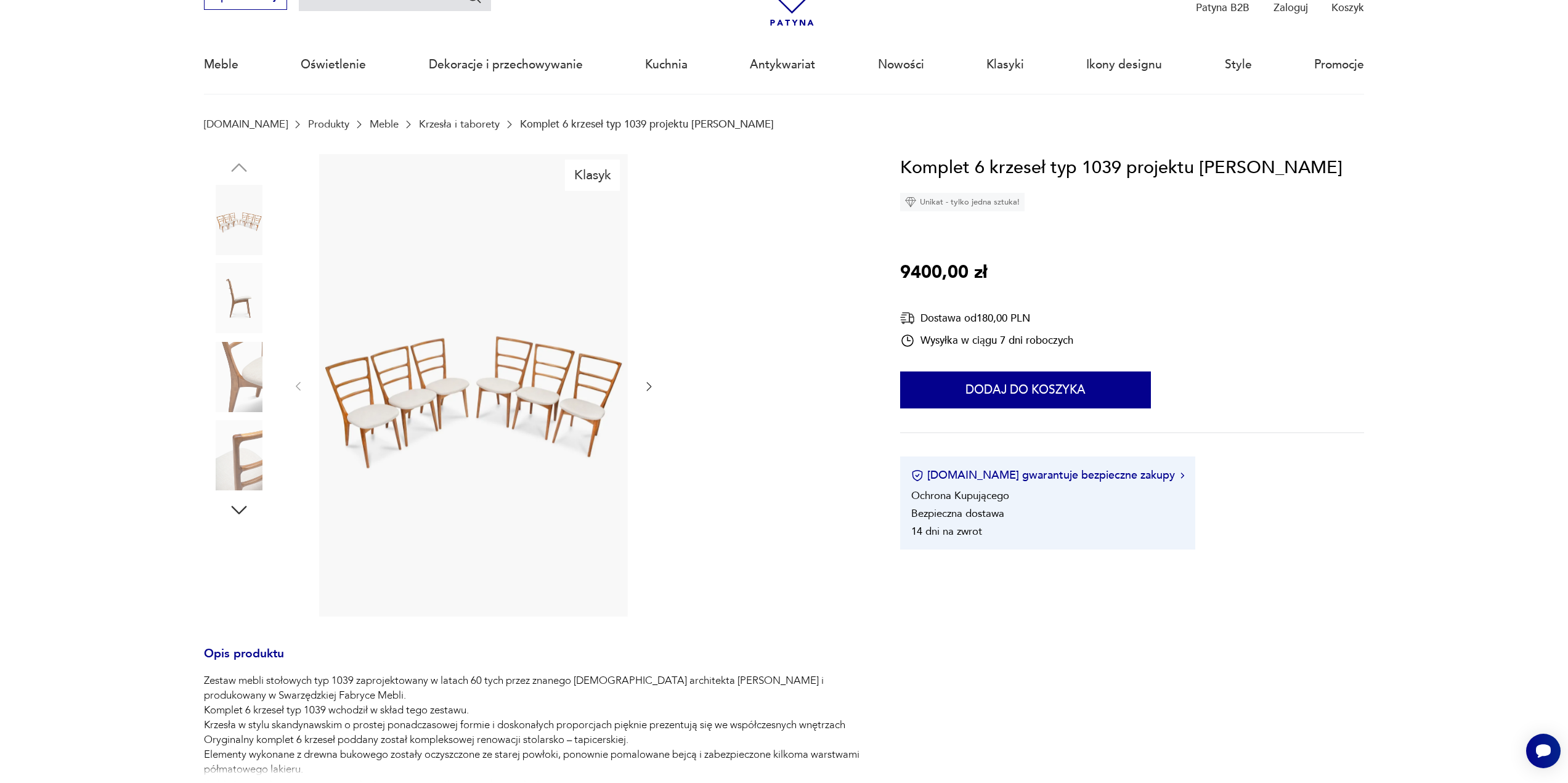
scroll to position [308, 0]
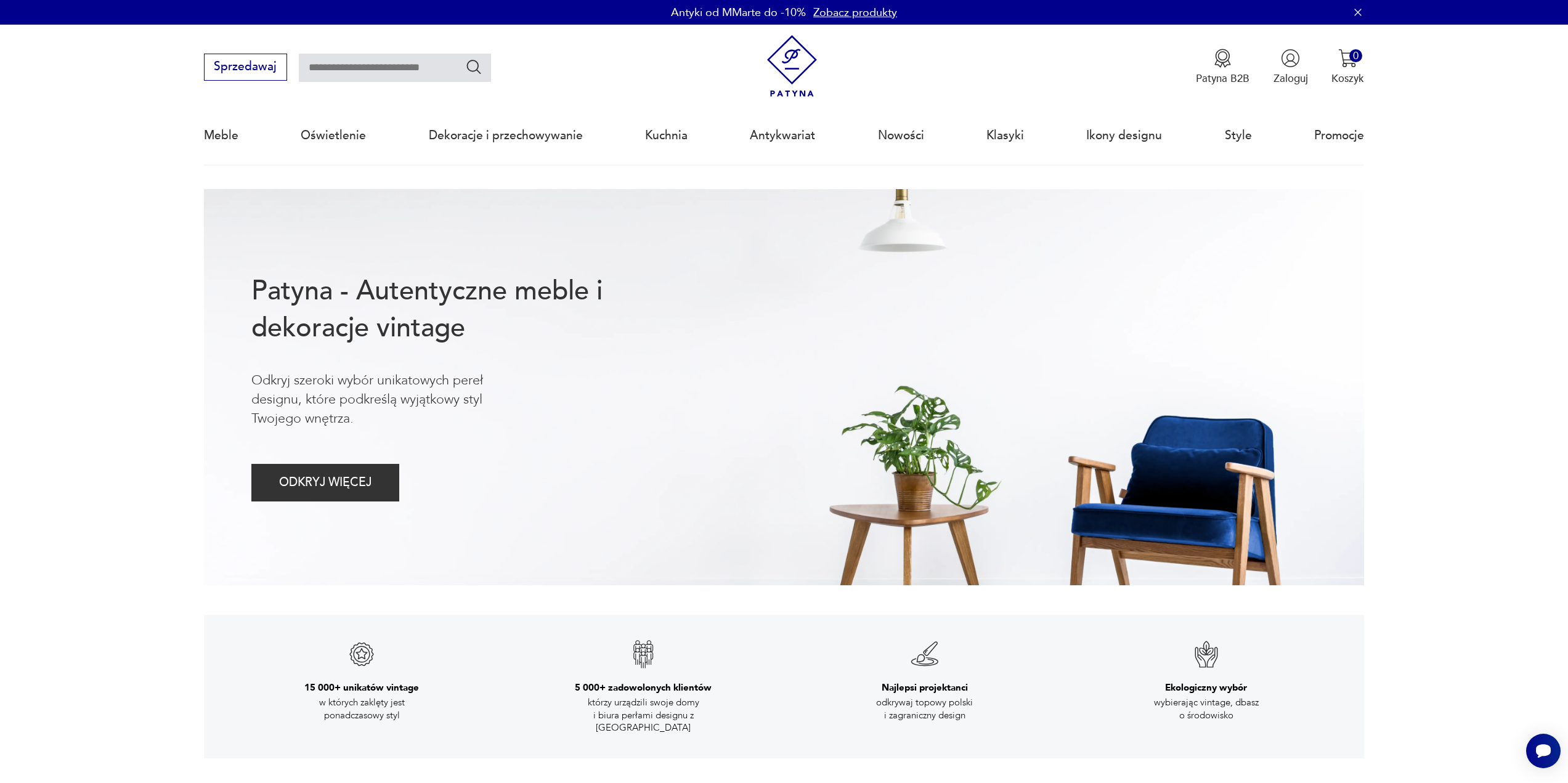
click at [377, 71] on input "text" at bounding box center [395, 68] width 192 height 28
type input "*********"
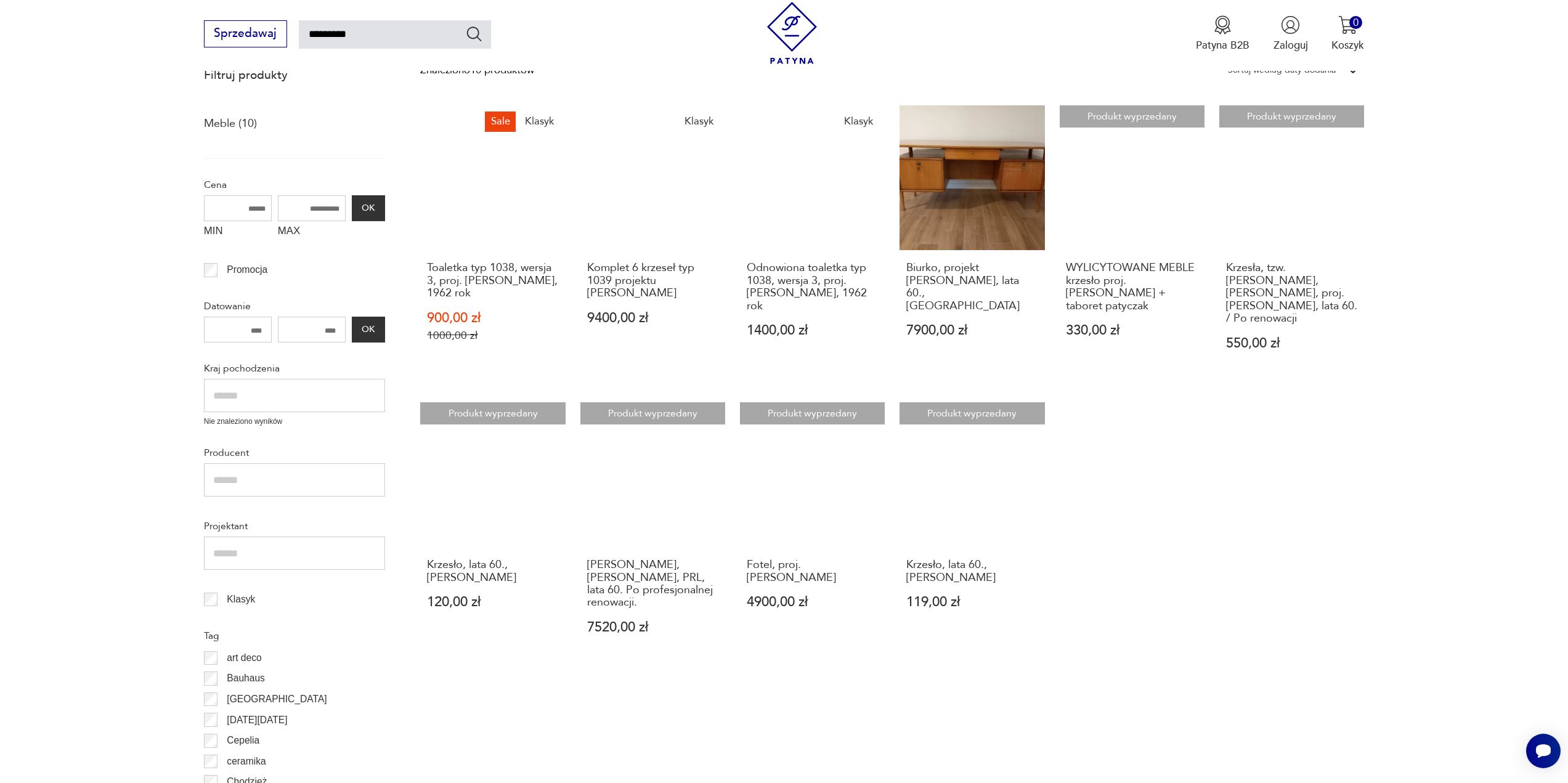
scroll to position [194, 0]
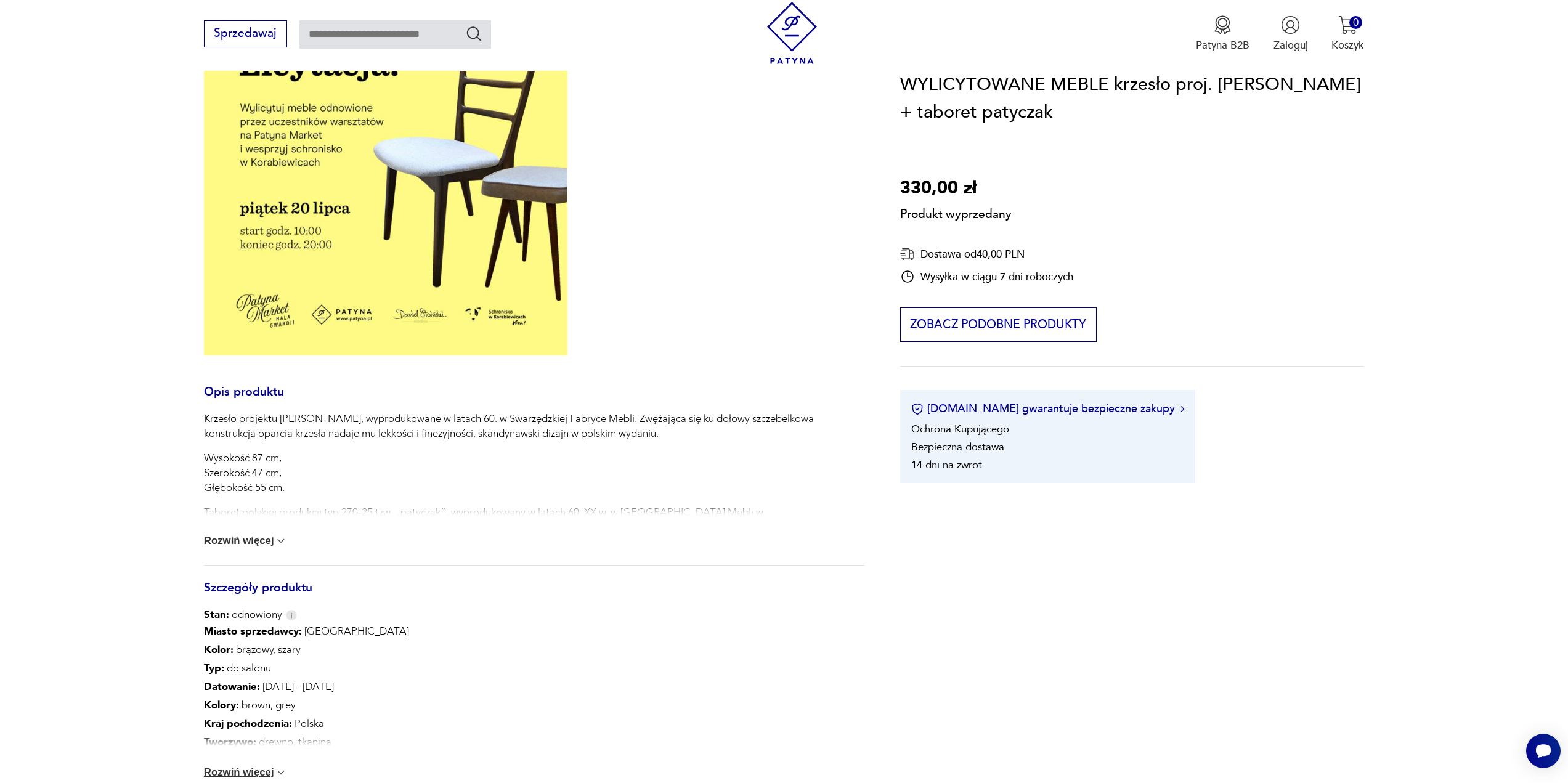
scroll to position [247, 0]
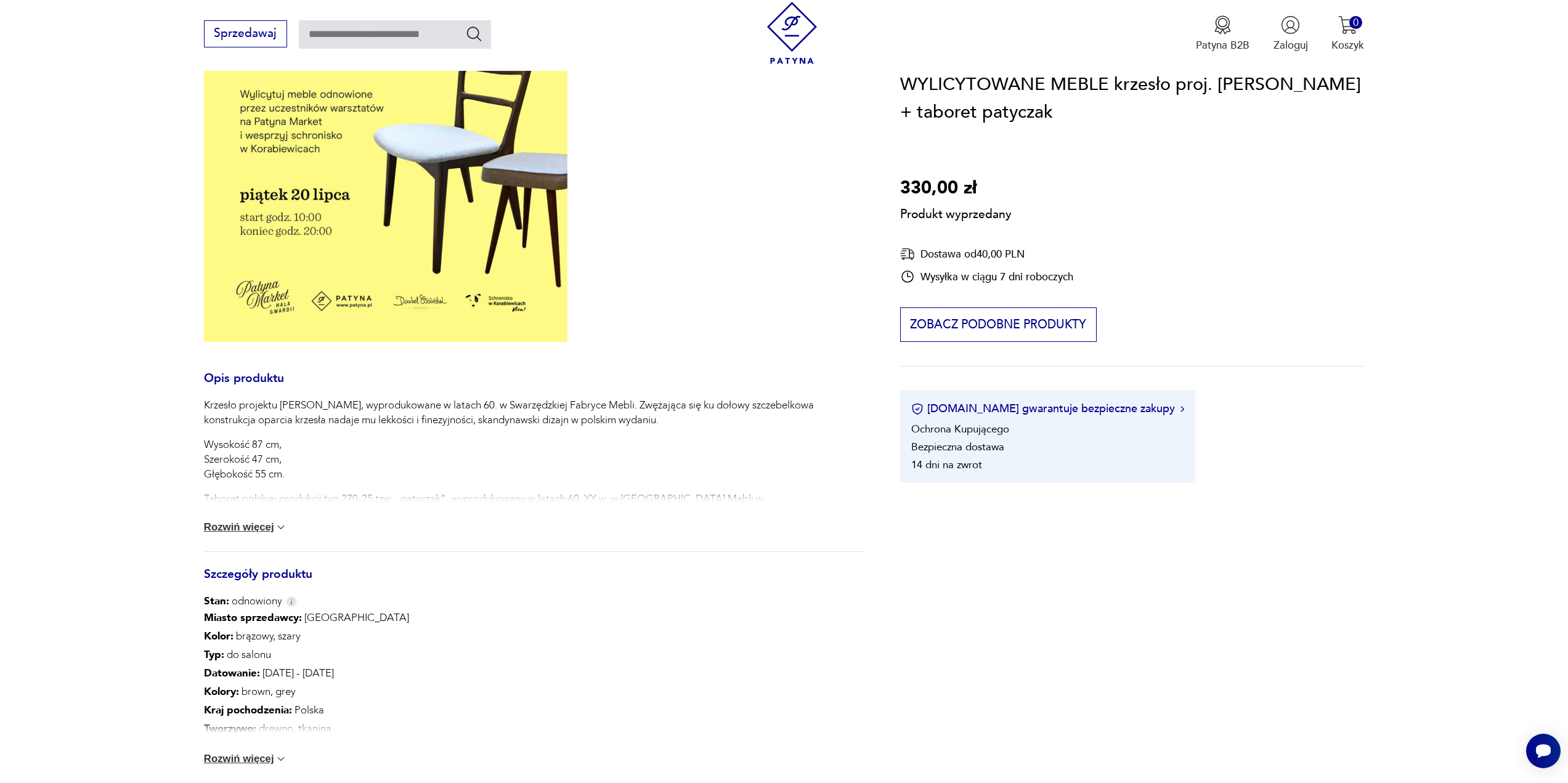
click at [252, 527] on button "Rozwiń więcej" at bounding box center [246, 527] width 83 height 13
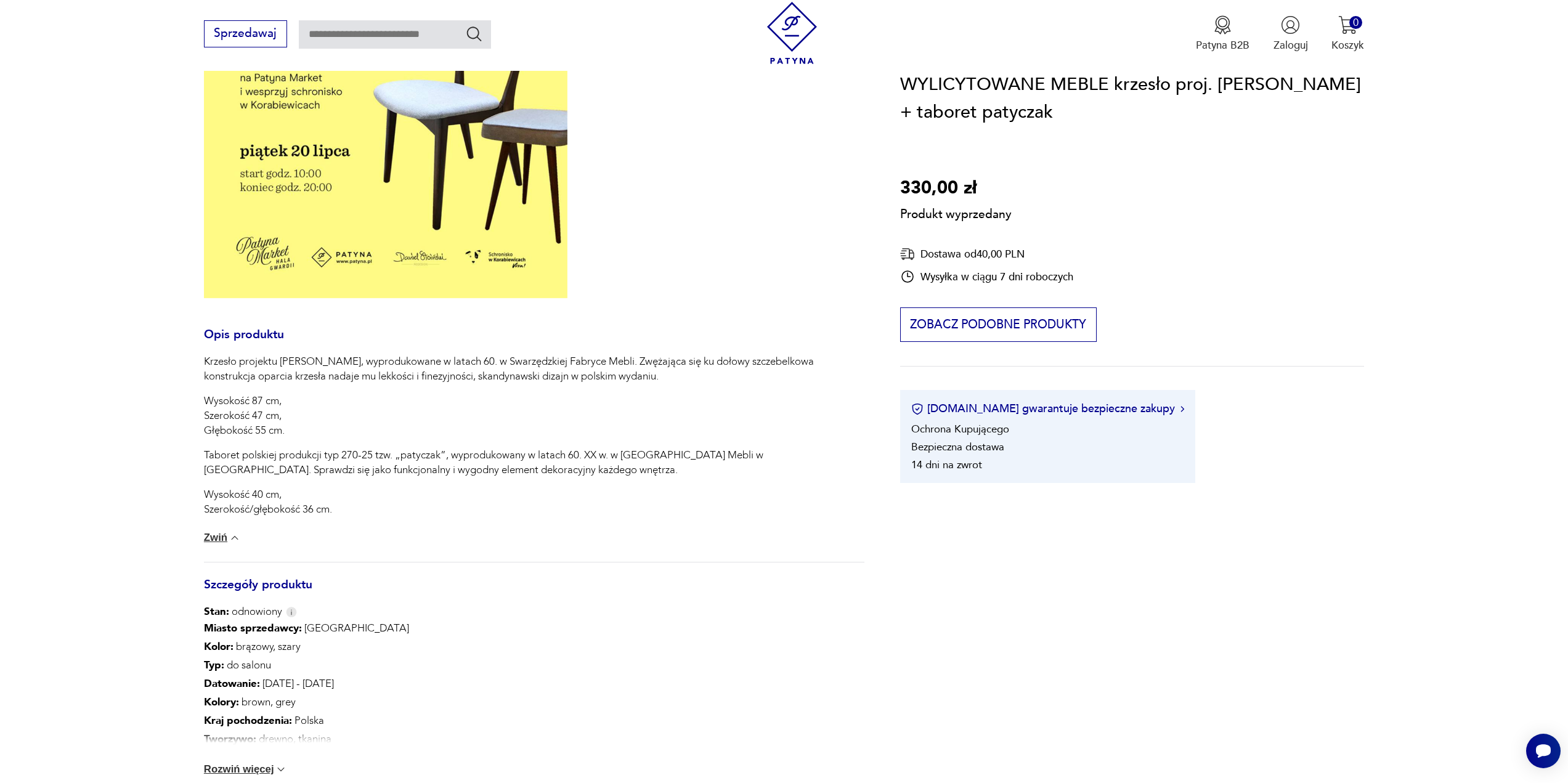
scroll to position [493, 0]
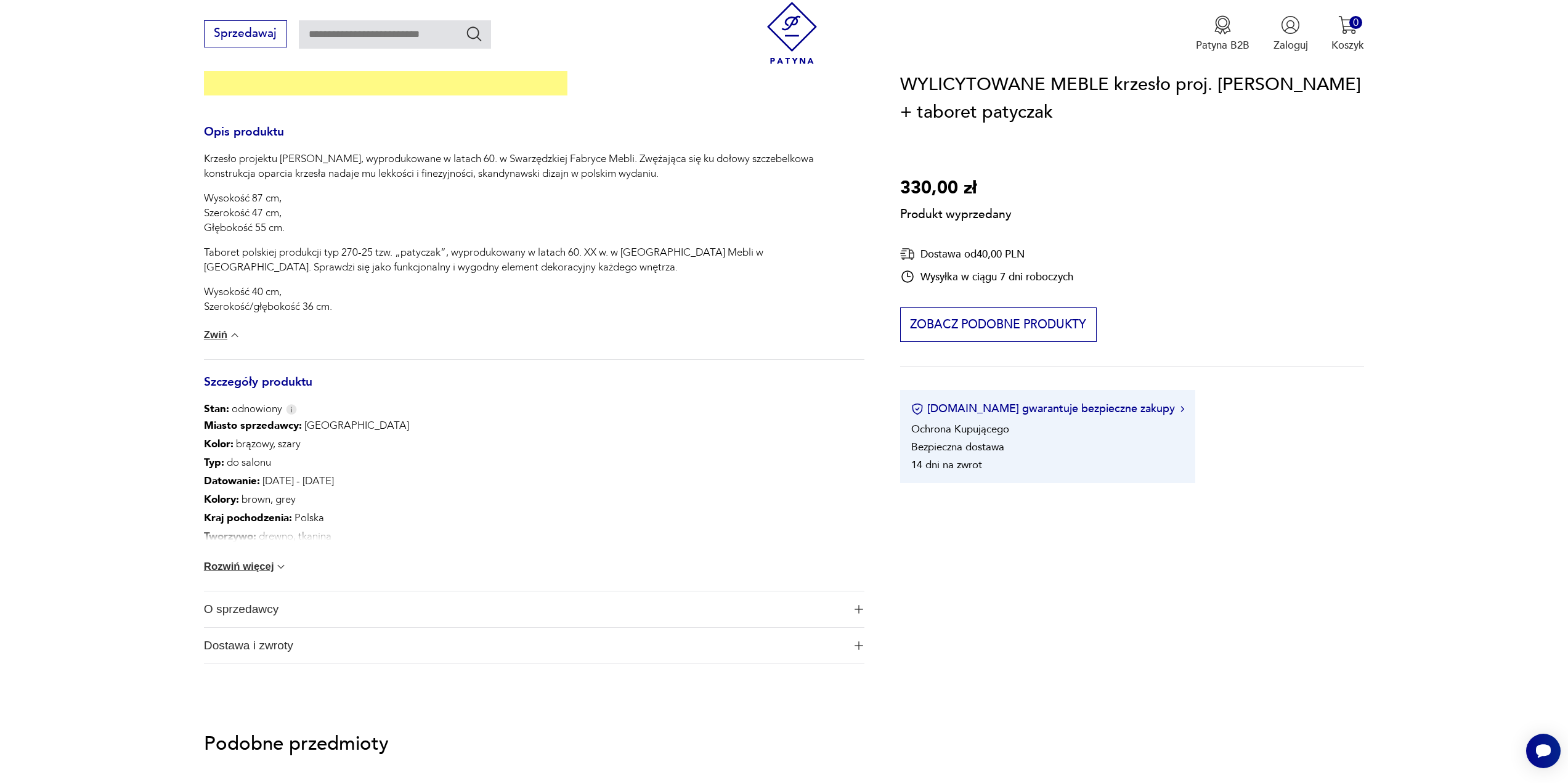
drag, startPoint x: 247, startPoint y: 569, endPoint x: 267, endPoint y: 563, distance: 20.9
click at [250, 569] on button "Rozwiń więcej" at bounding box center [246, 567] width 83 height 13
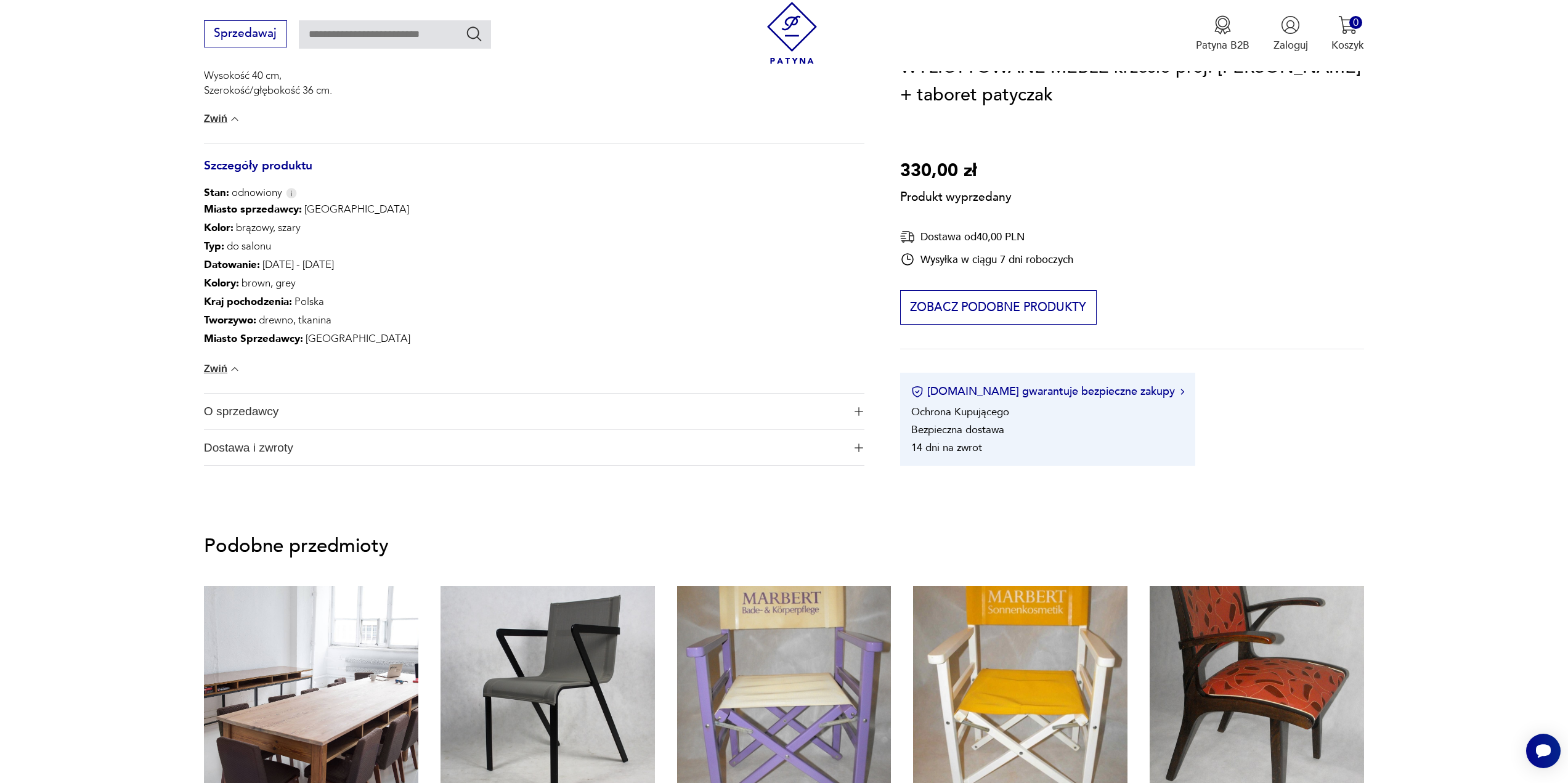
scroll to position [740, 0]
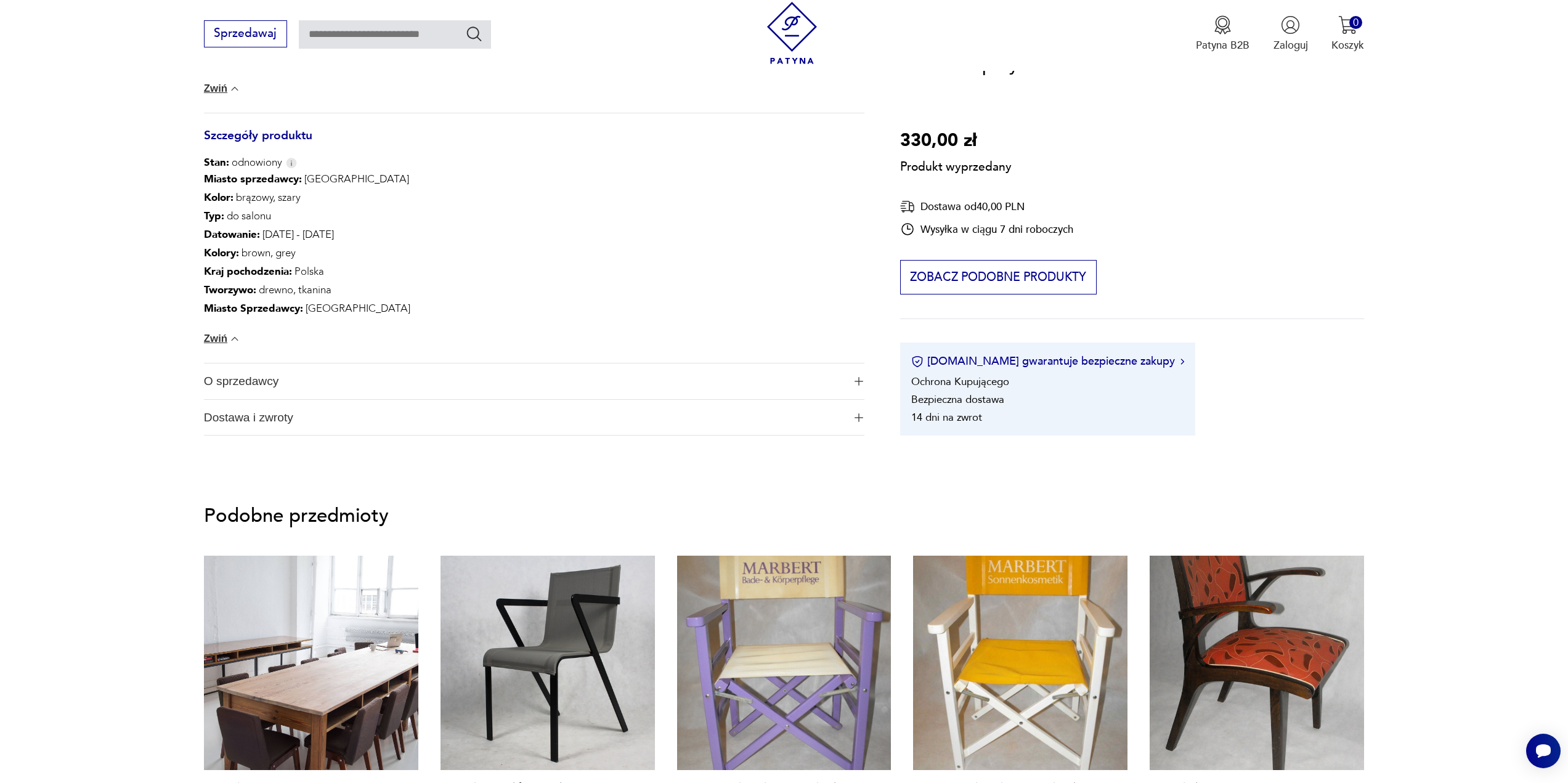
click at [300, 376] on span "O sprzedawcy" at bounding box center [524, 381] width 640 height 36
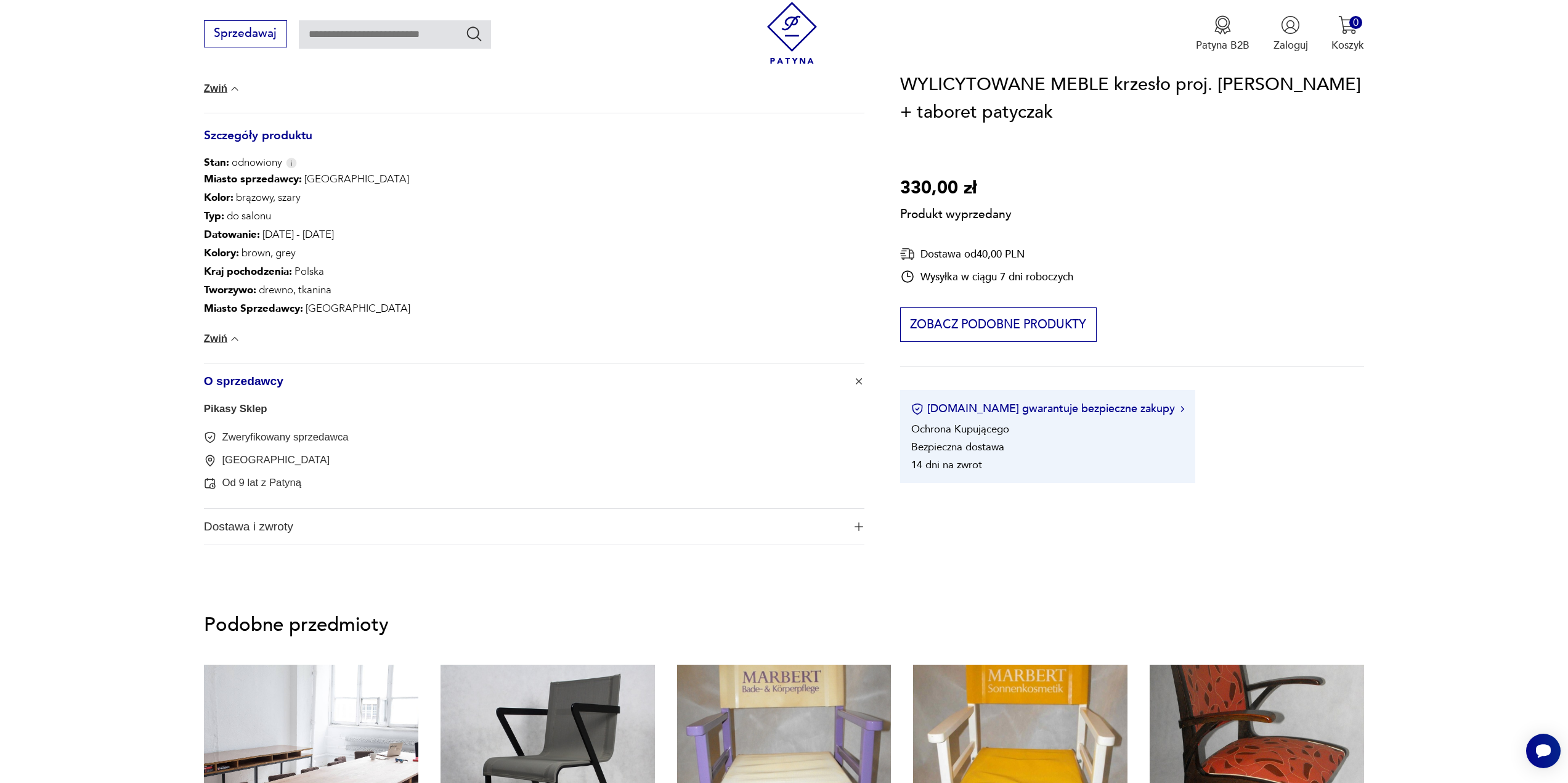
click at [342, 528] on span "Dostawa i zwroty" at bounding box center [524, 527] width 640 height 36
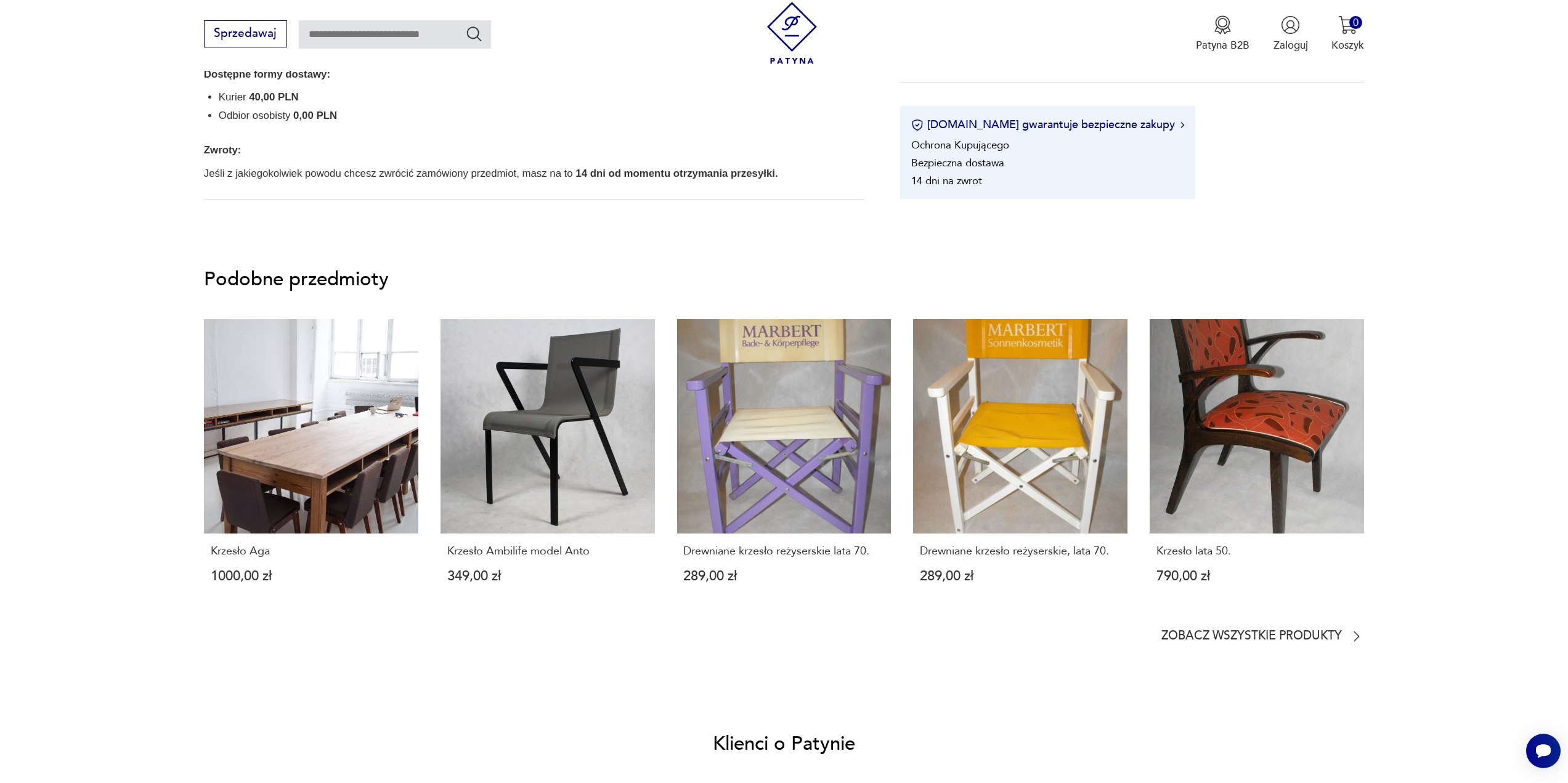
scroll to position [1232, 0]
